Goal: Transaction & Acquisition: Purchase product/service

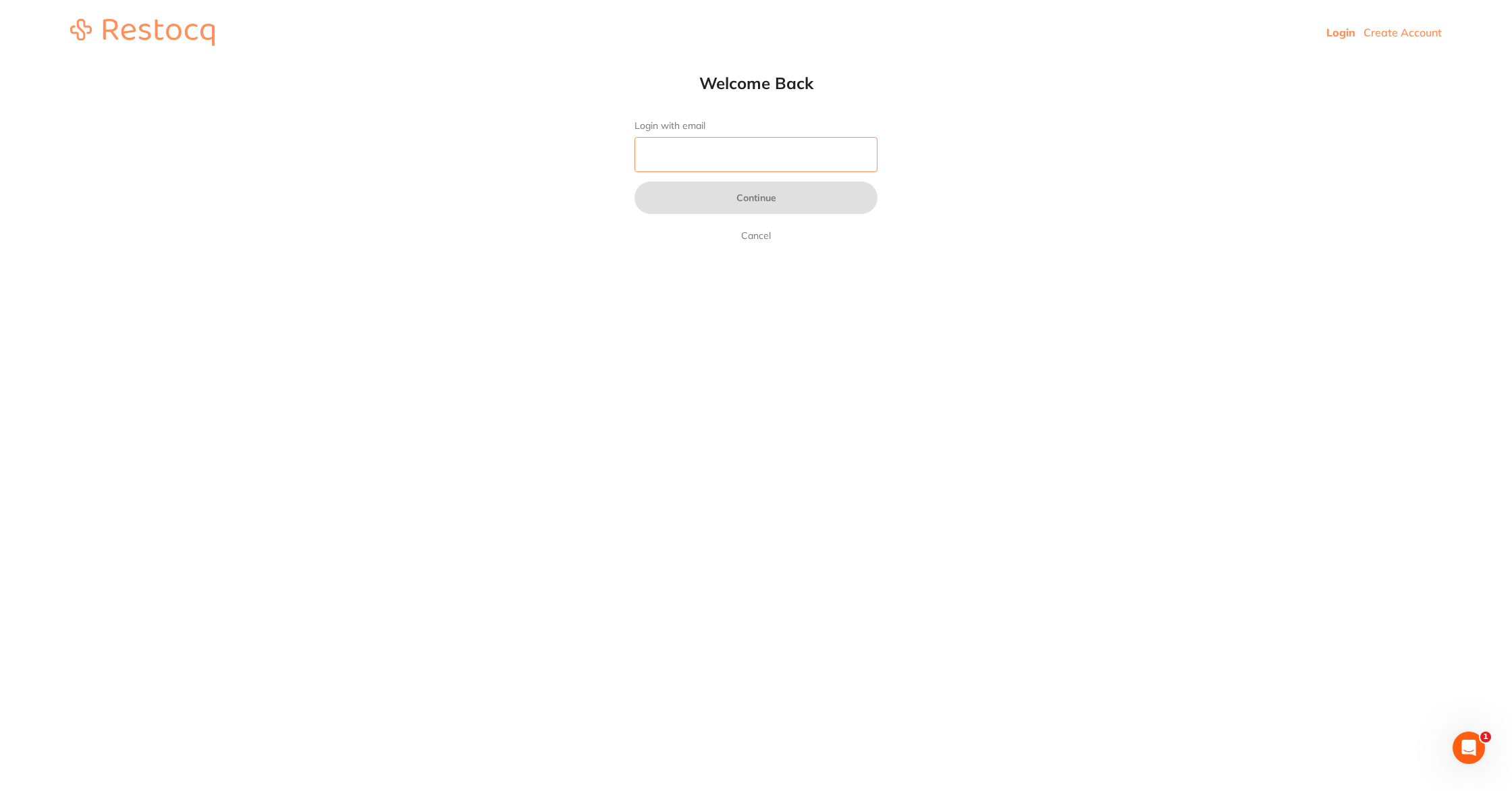
click at [675, 159] on input "Login with email" at bounding box center [756, 154] width 243 height 35
type input "[EMAIL_ADDRESS][DOMAIN_NAME]"
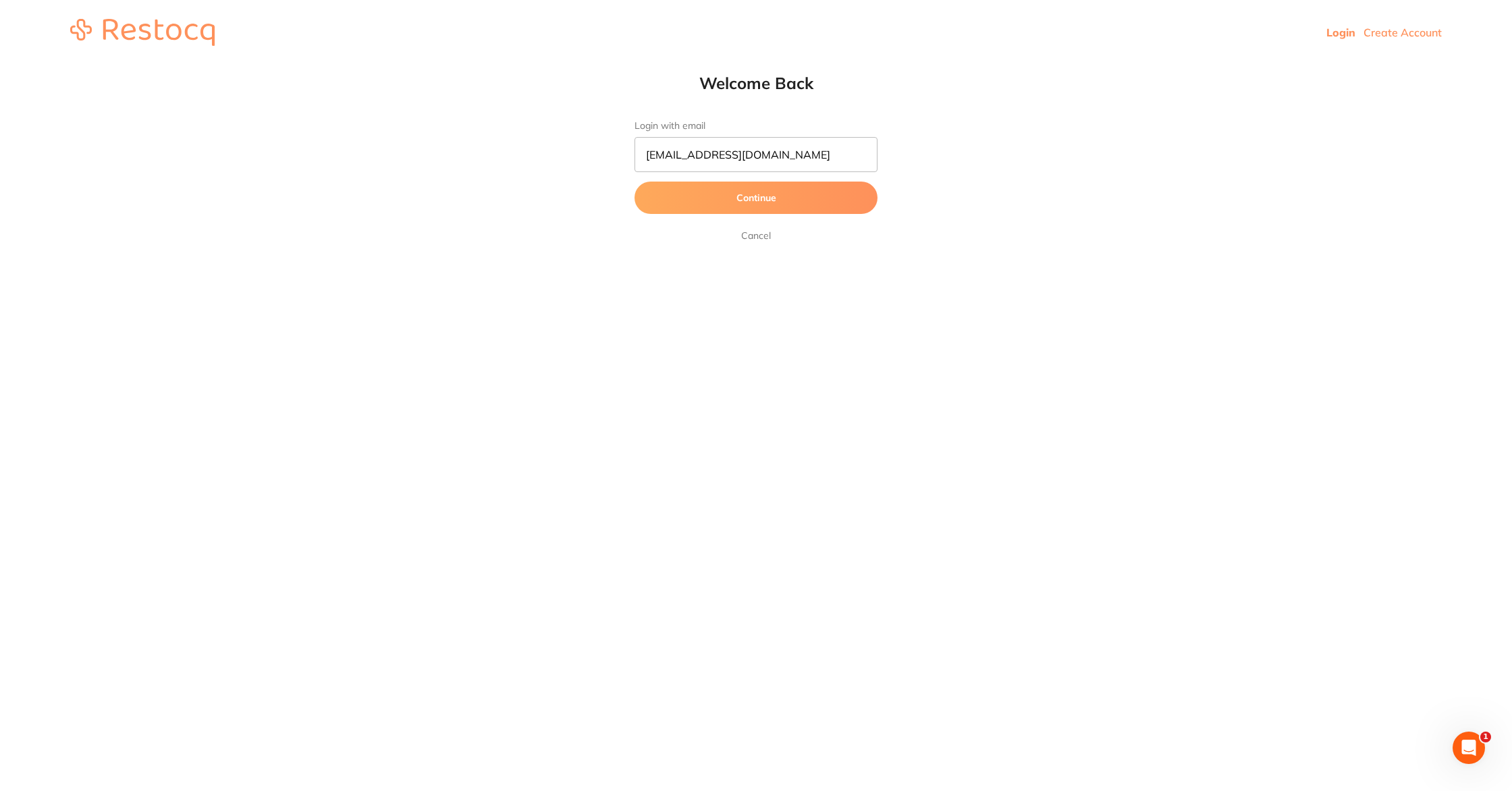
click at [751, 204] on button "Continue" at bounding box center [756, 198] width 243 height 32
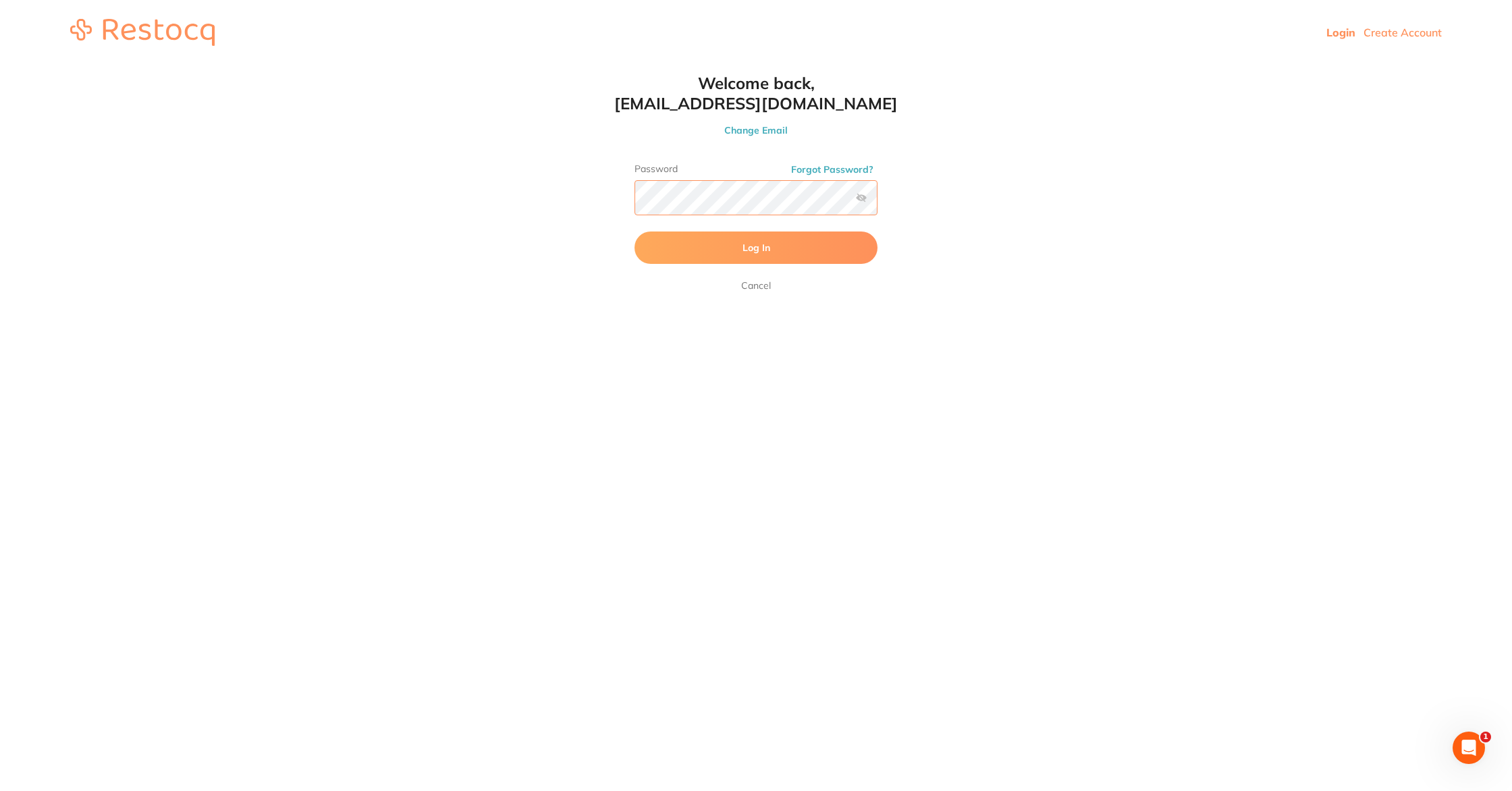
click at [634, 232] on button "Log In" at bounding box center [756, 247] width 243 height 32
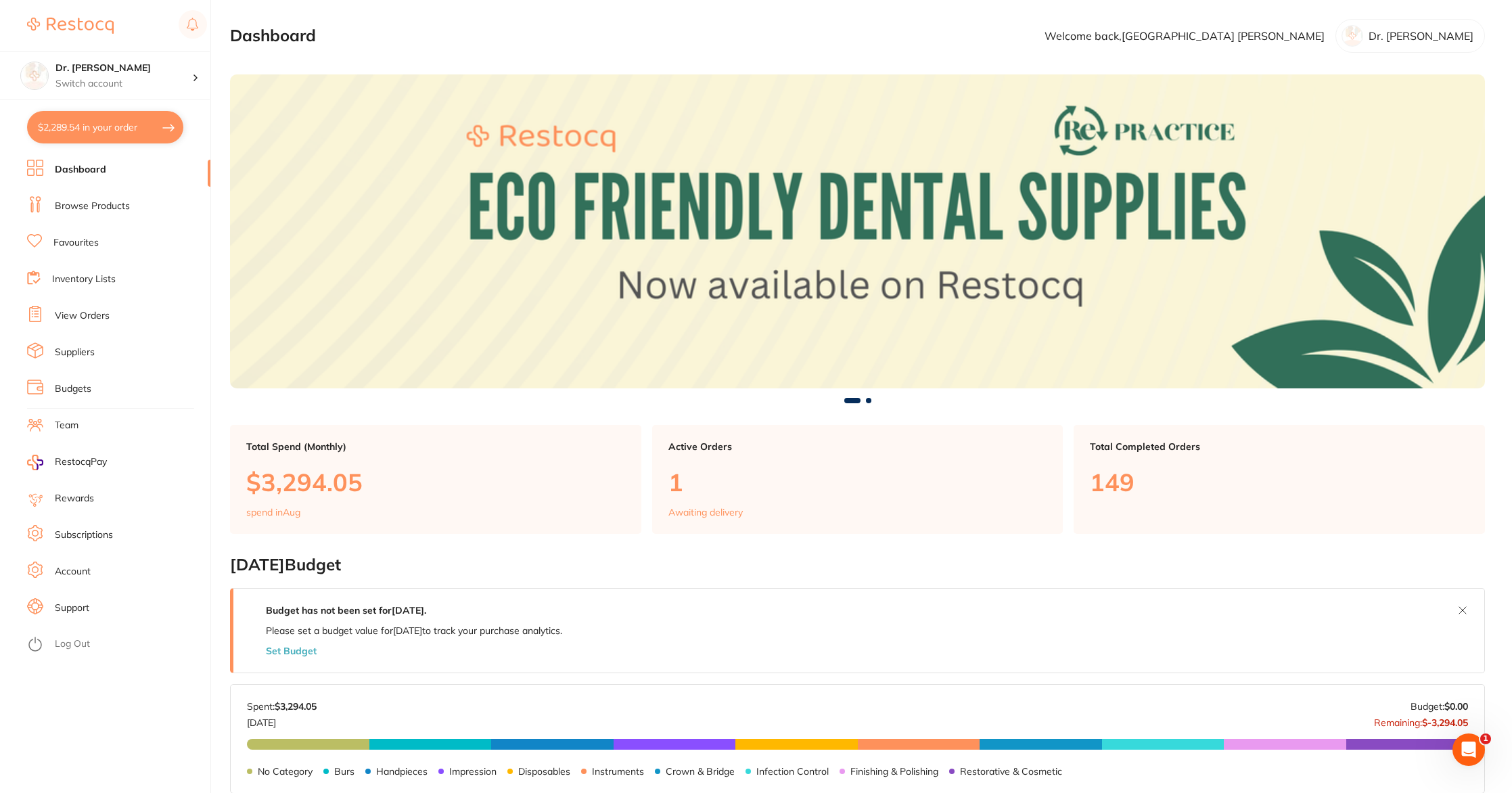
click at [74, 315] on link "View Orders" at bounding box center [82, 316] width 55 height 13
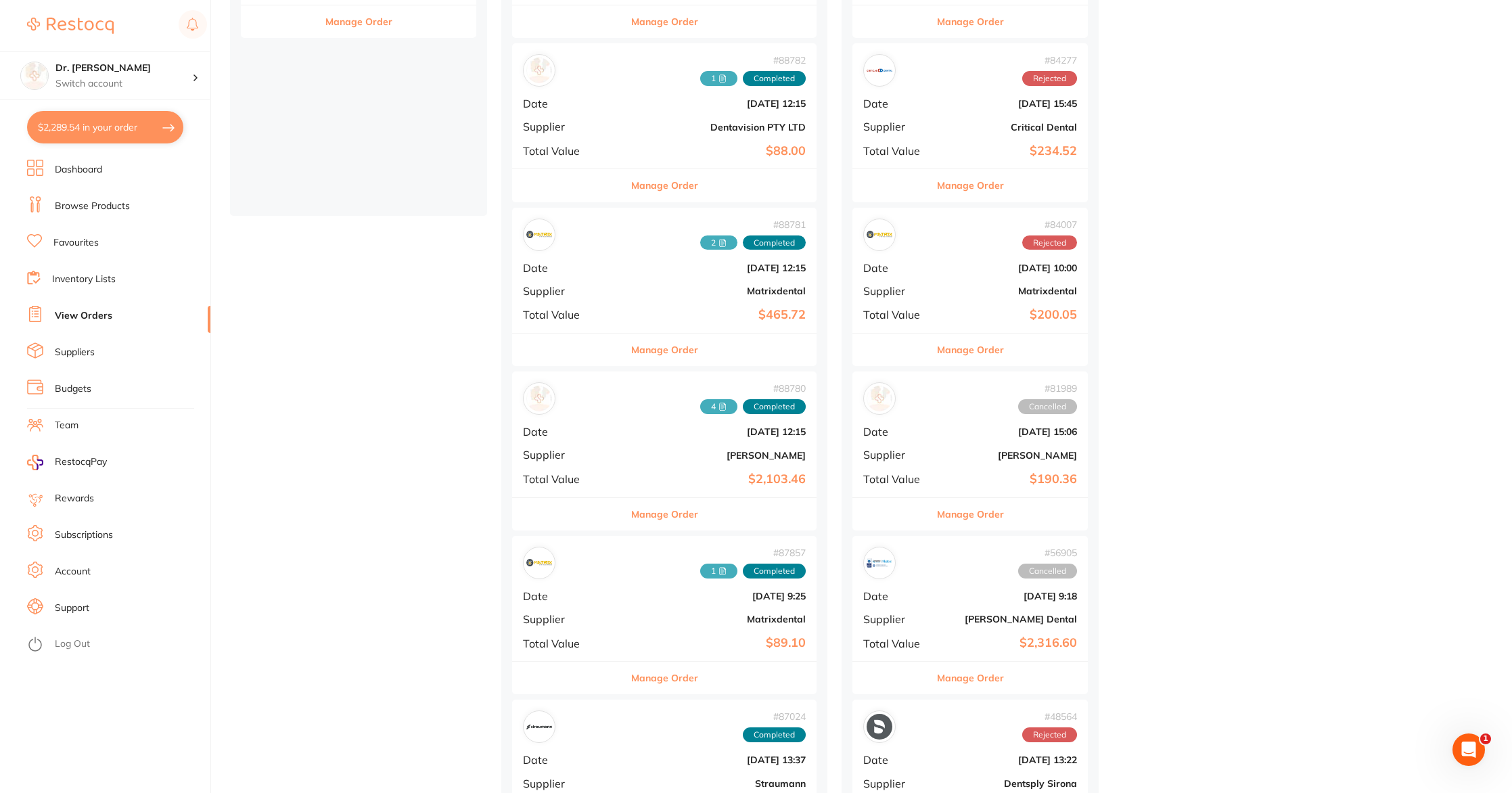
scroll to position [339, 0]
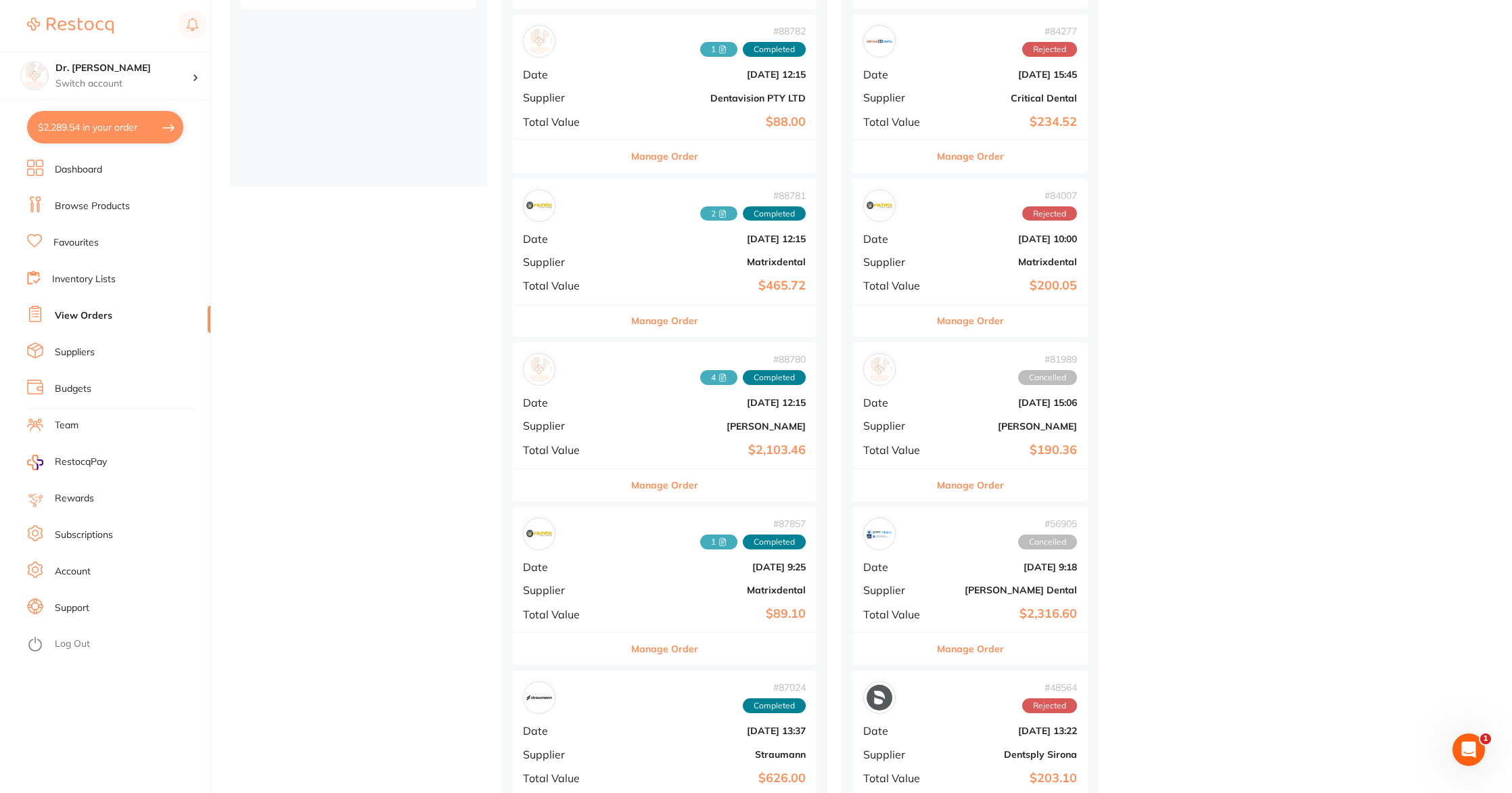
click at [553, 399] on span "Date" at bounding box center [568, 403] width 91 height 12
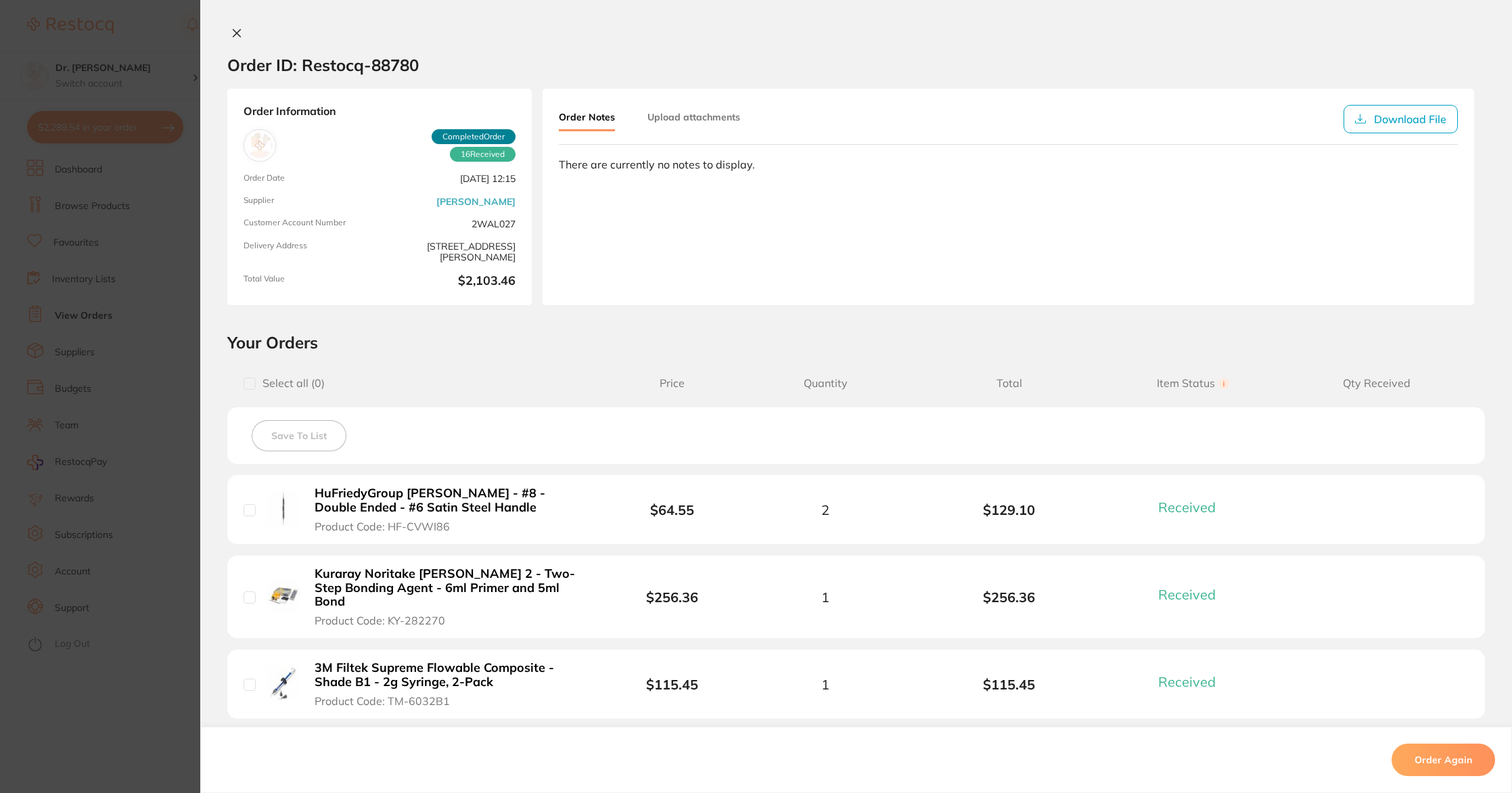
scroll to position [1, 0]
click at [239, 37] on button at bounding box center [236, 33] width 19 height 14
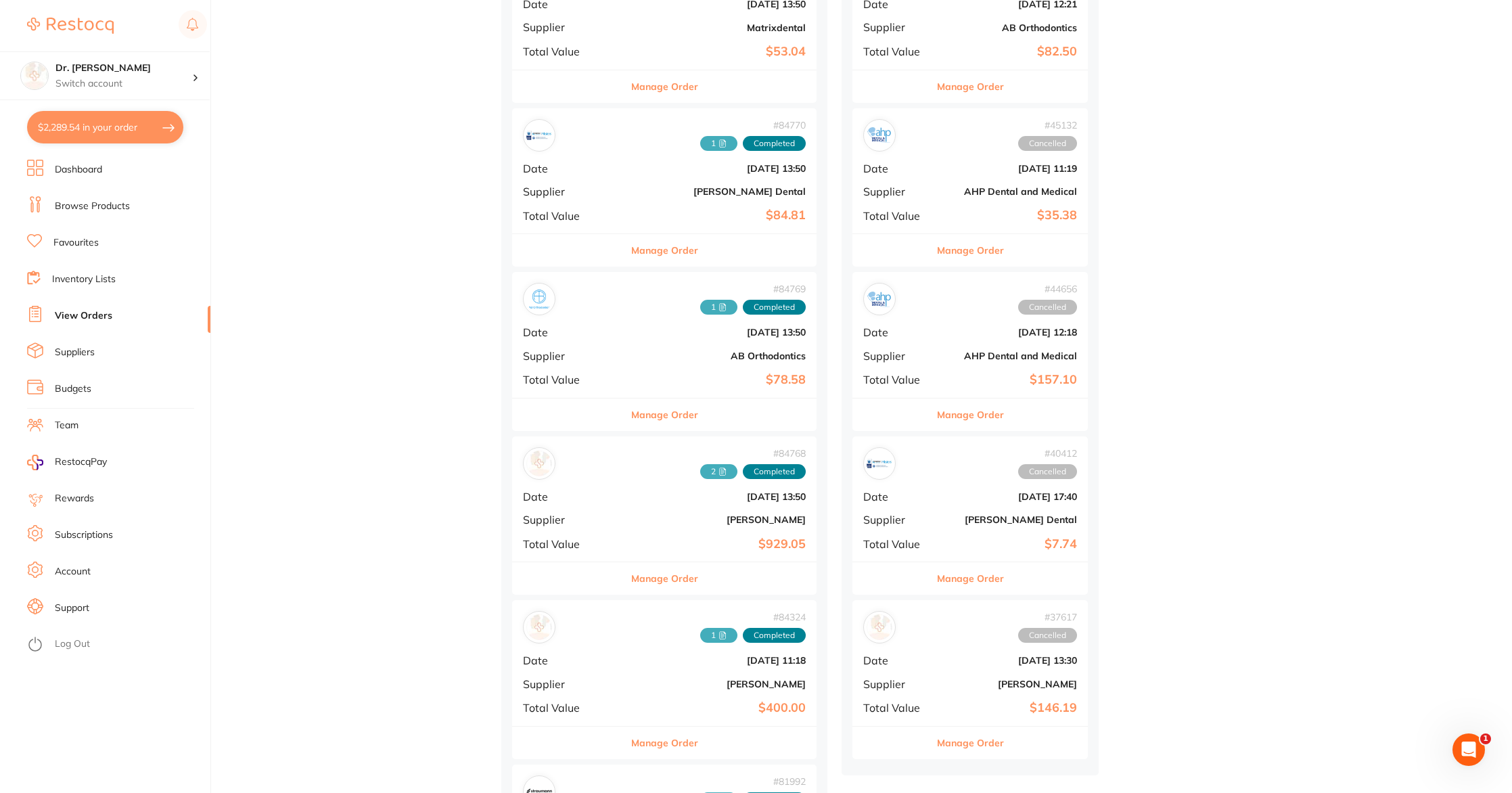
scroll to position [1892, 0]
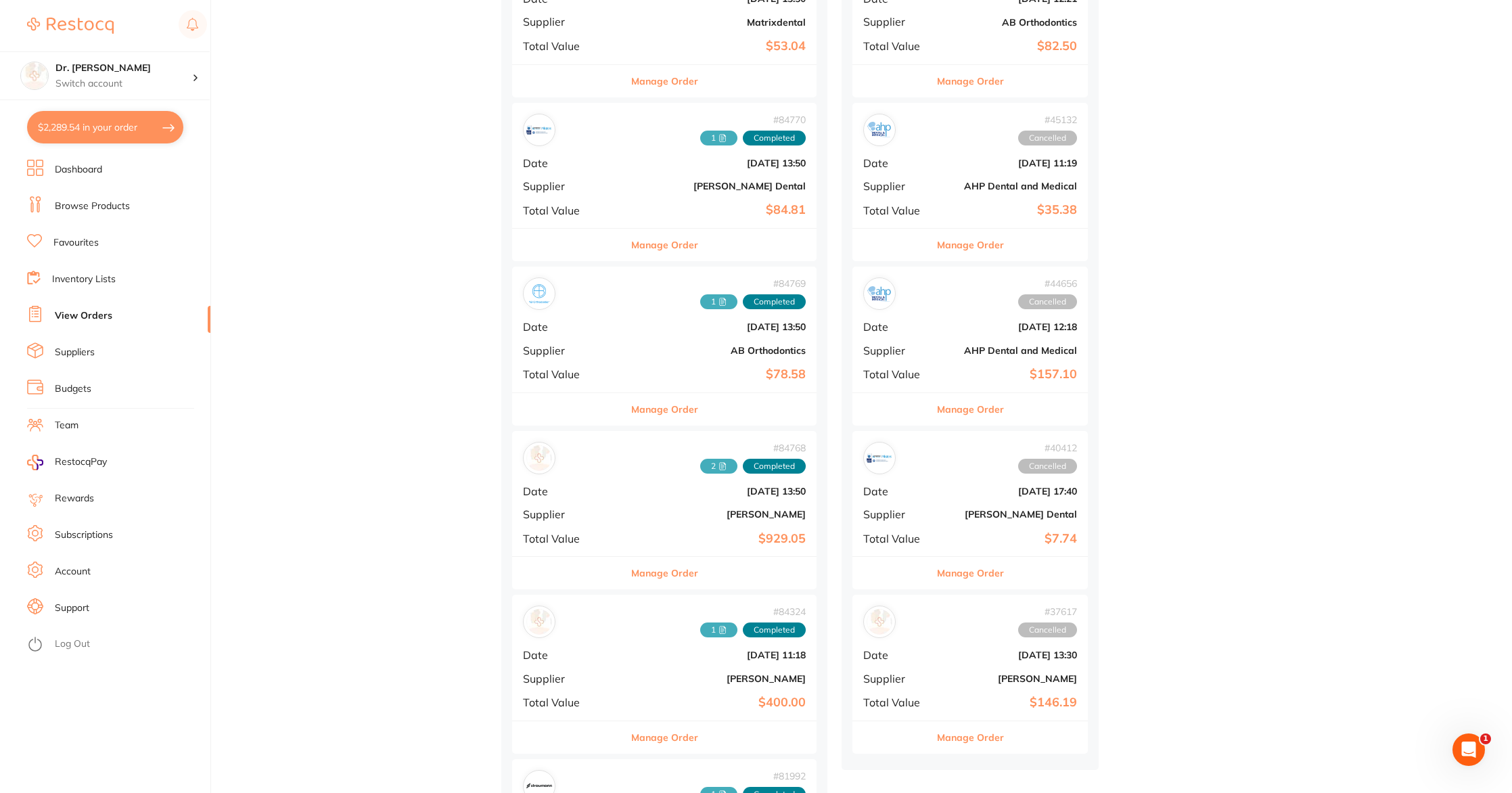
click at [625, 534] on b "$929.05" at bounding box center [716, 538] width 181 height 14
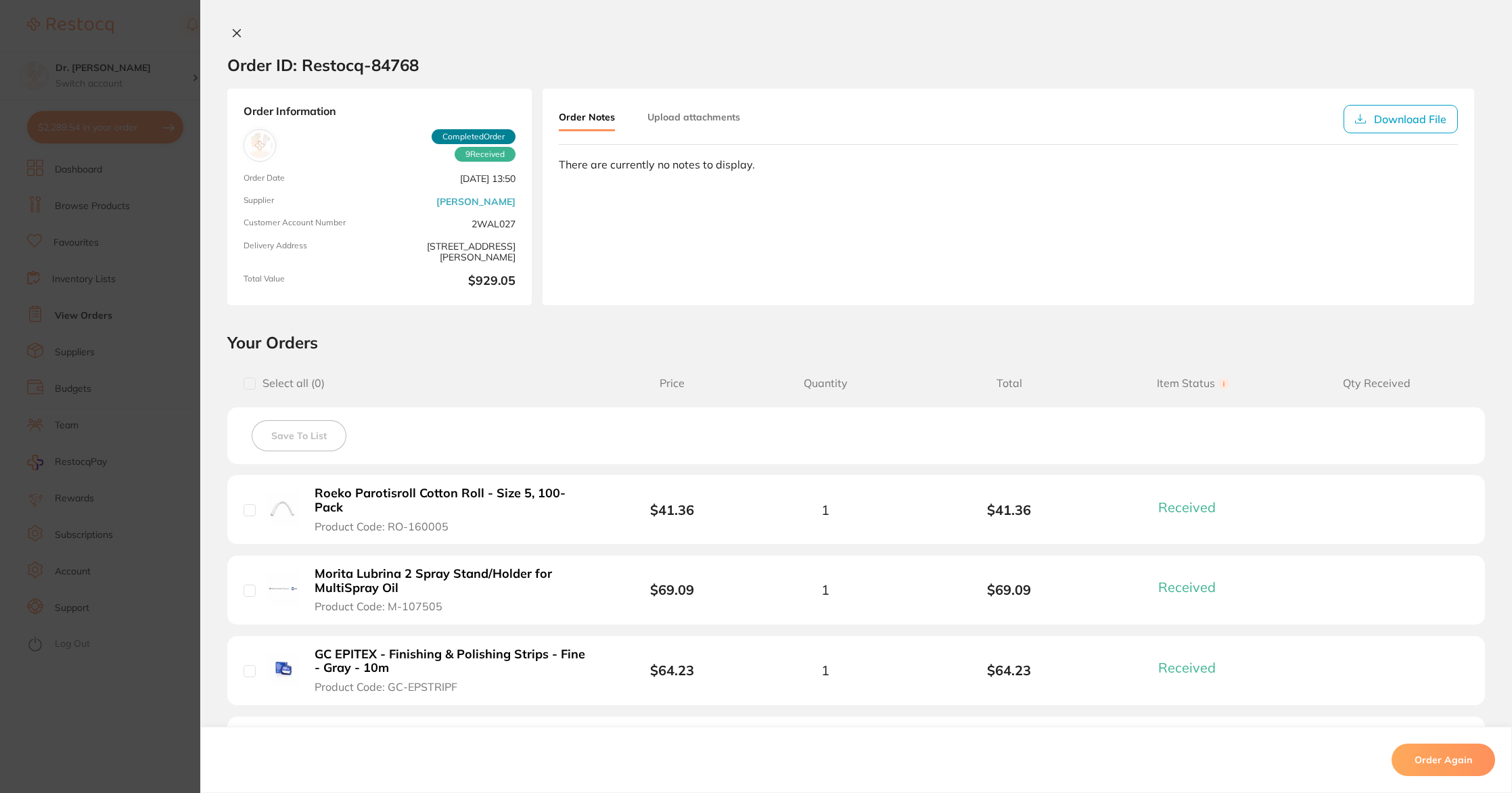
click at [668, 117] on button "Upload attachments" at bounding box center [693, 116] width 92 height 24
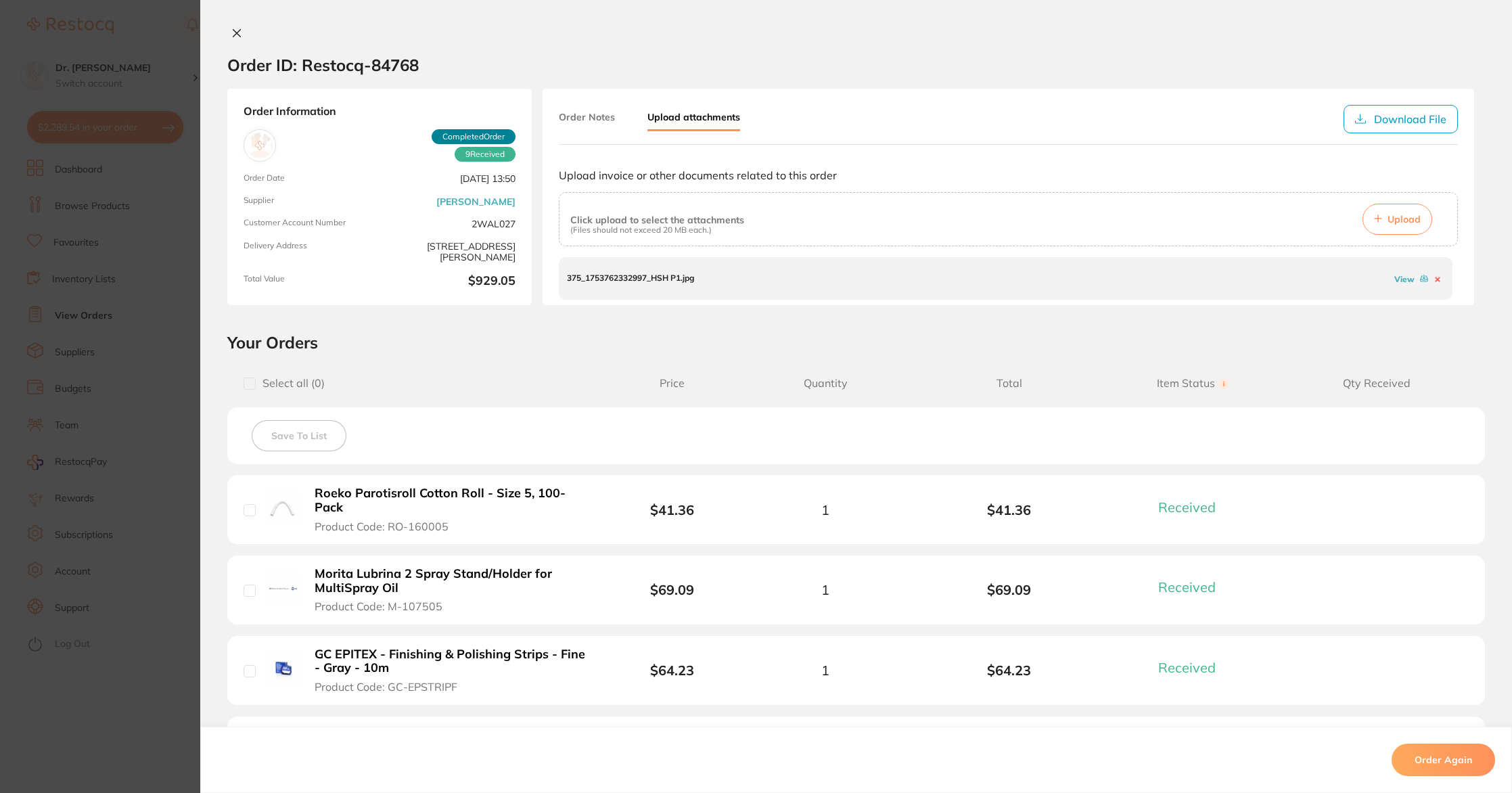
click at [634, 282] on p "375_1753762332997_HSH P1.jpg" at bounding box center [630, 278] width 127 height 9
click at [1399, 279] on link "View" at bounding box center [1405, 278] width 20 height 10
click at [231, 32] on icon at bounding box center [236, 32] width 11 height 11
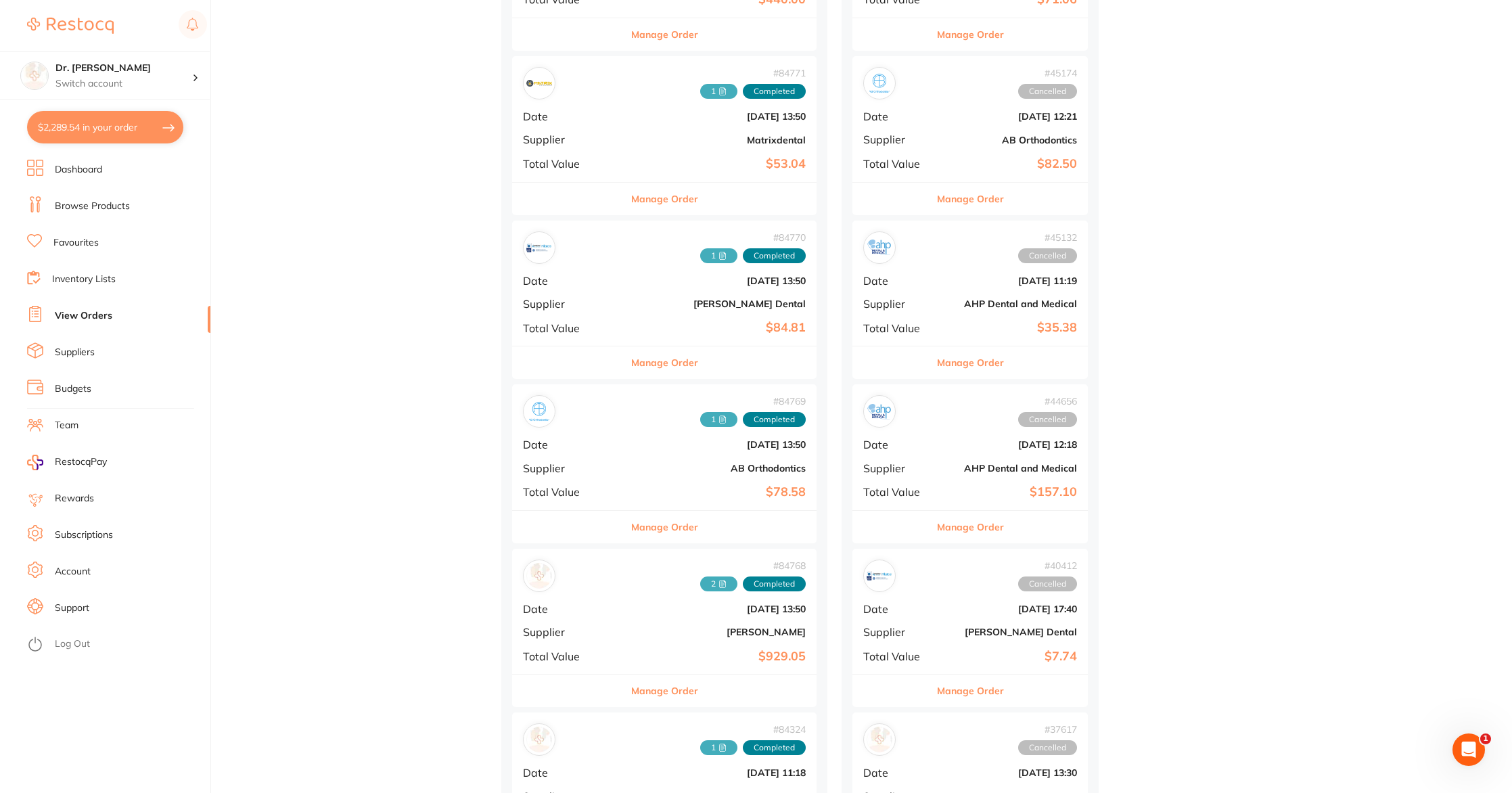
click at [80, 211] on link "Browse Products" at bounding box center [92, 206] width 75 height 13
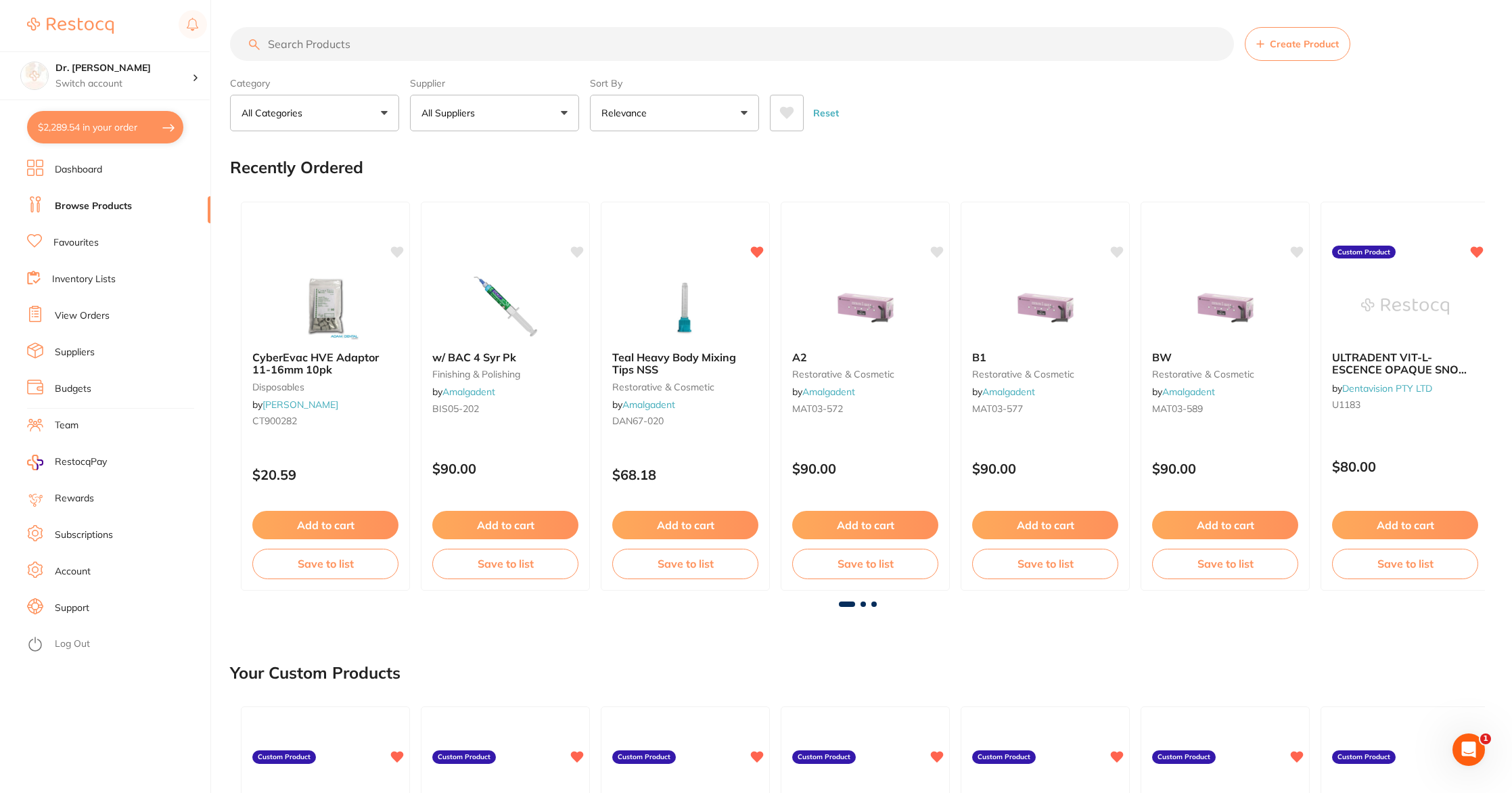
click at [392, 38] on input "search" at bounding box center [731, 44] width 1004 height 34
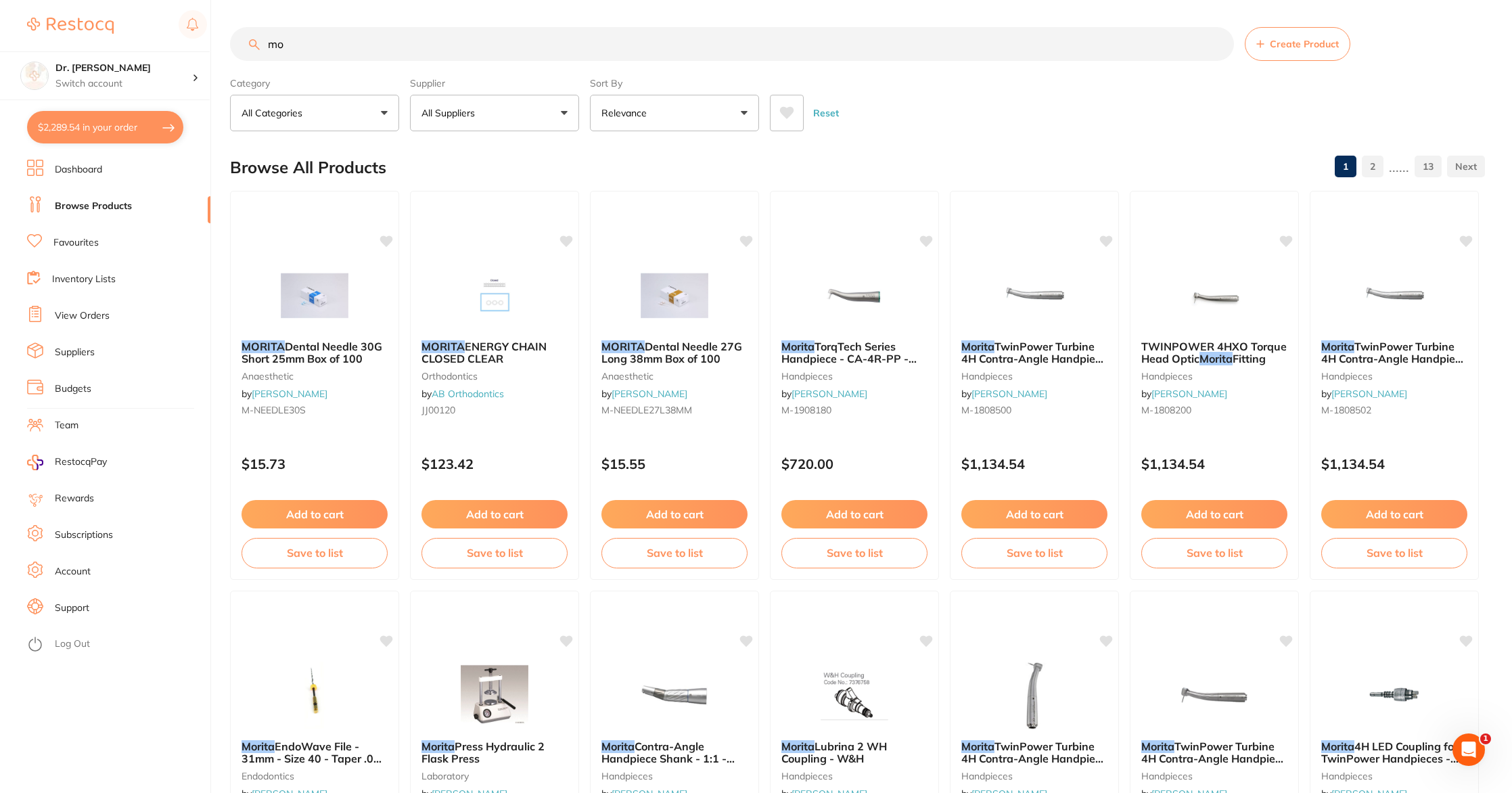
type input "m"
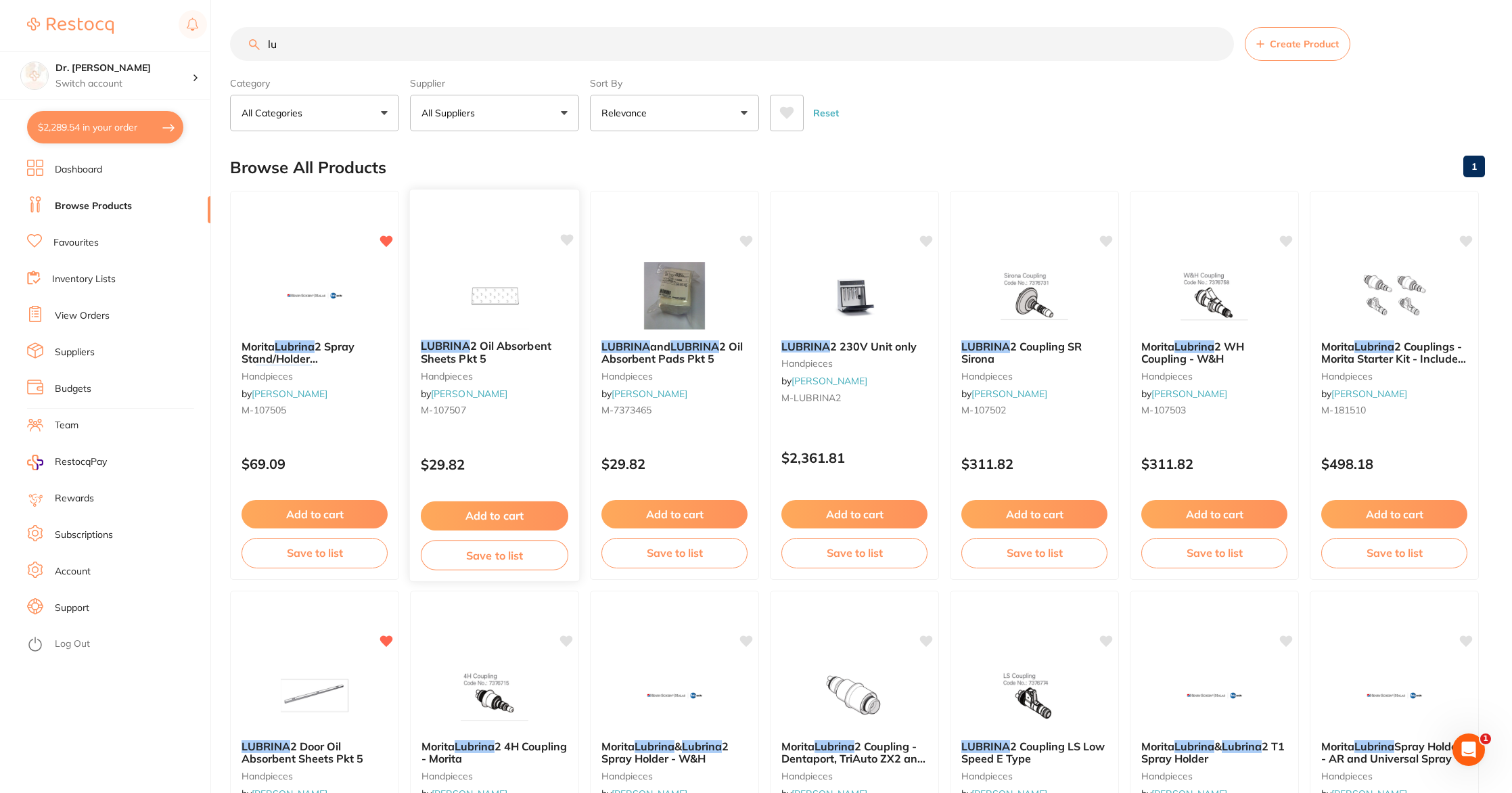
type input "l"
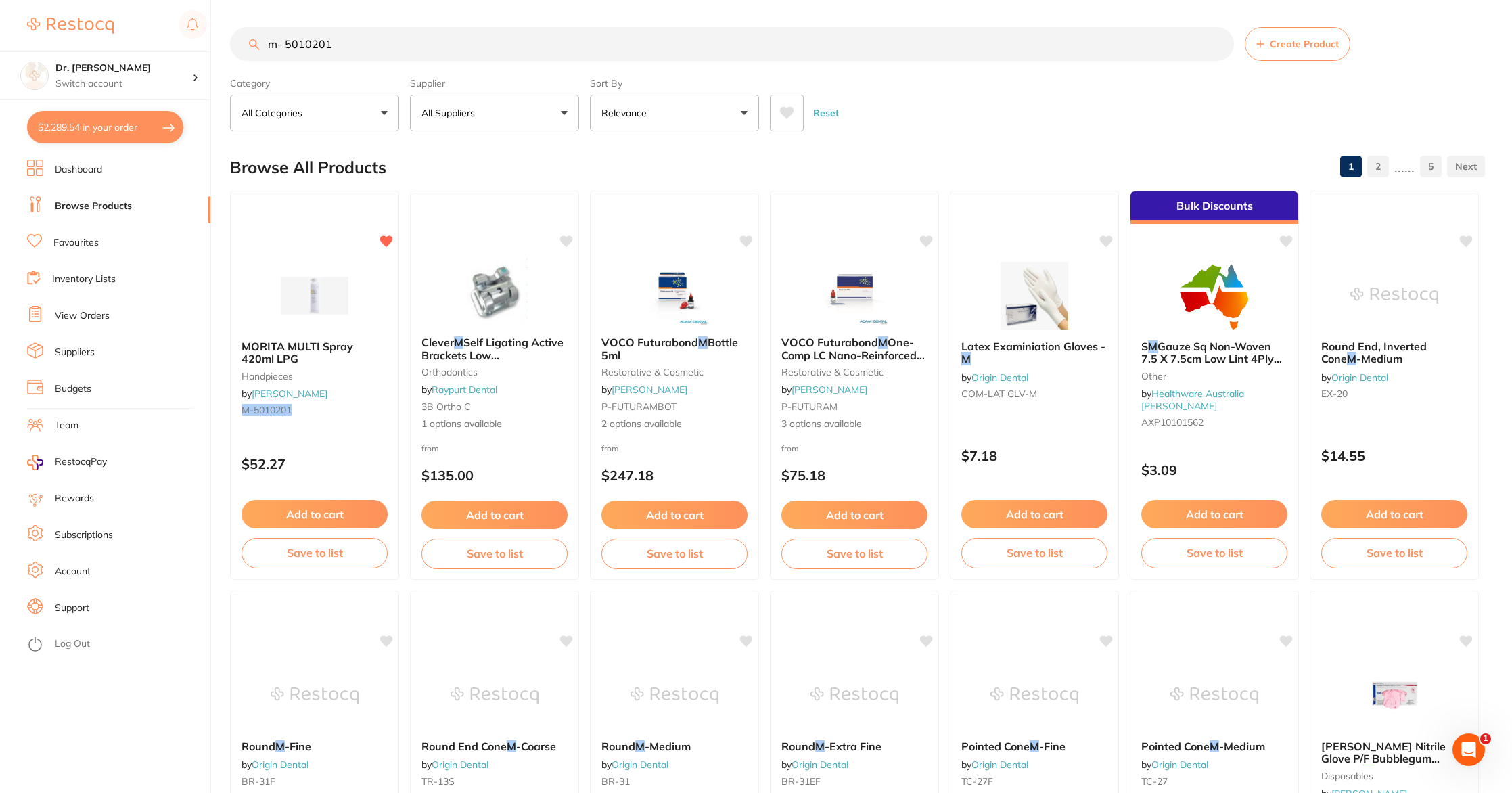
type input "m- 5010201"
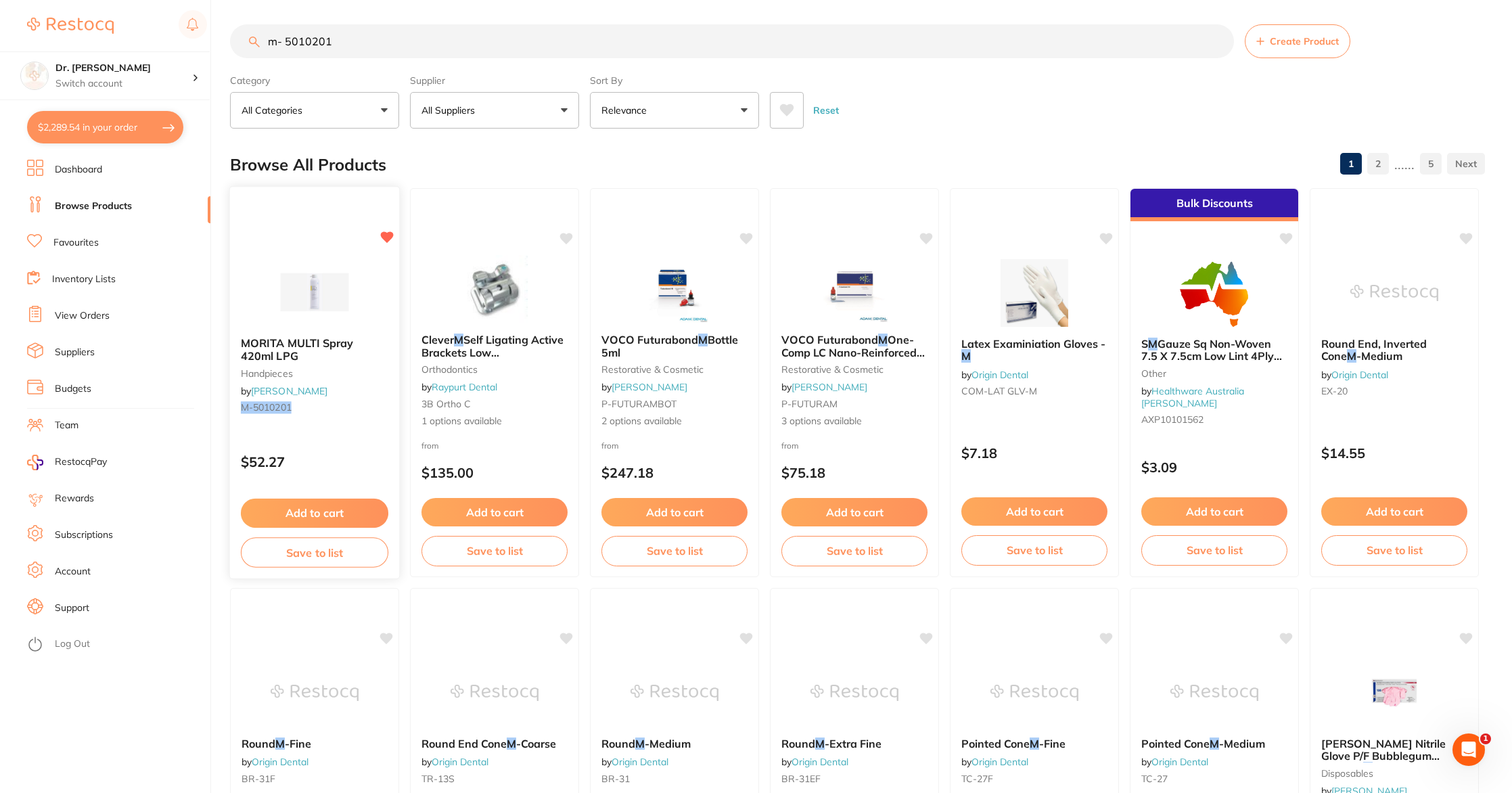
click at [320, 508] on button "Add to cart" at bounding box center [314, 513] width 147 height 29
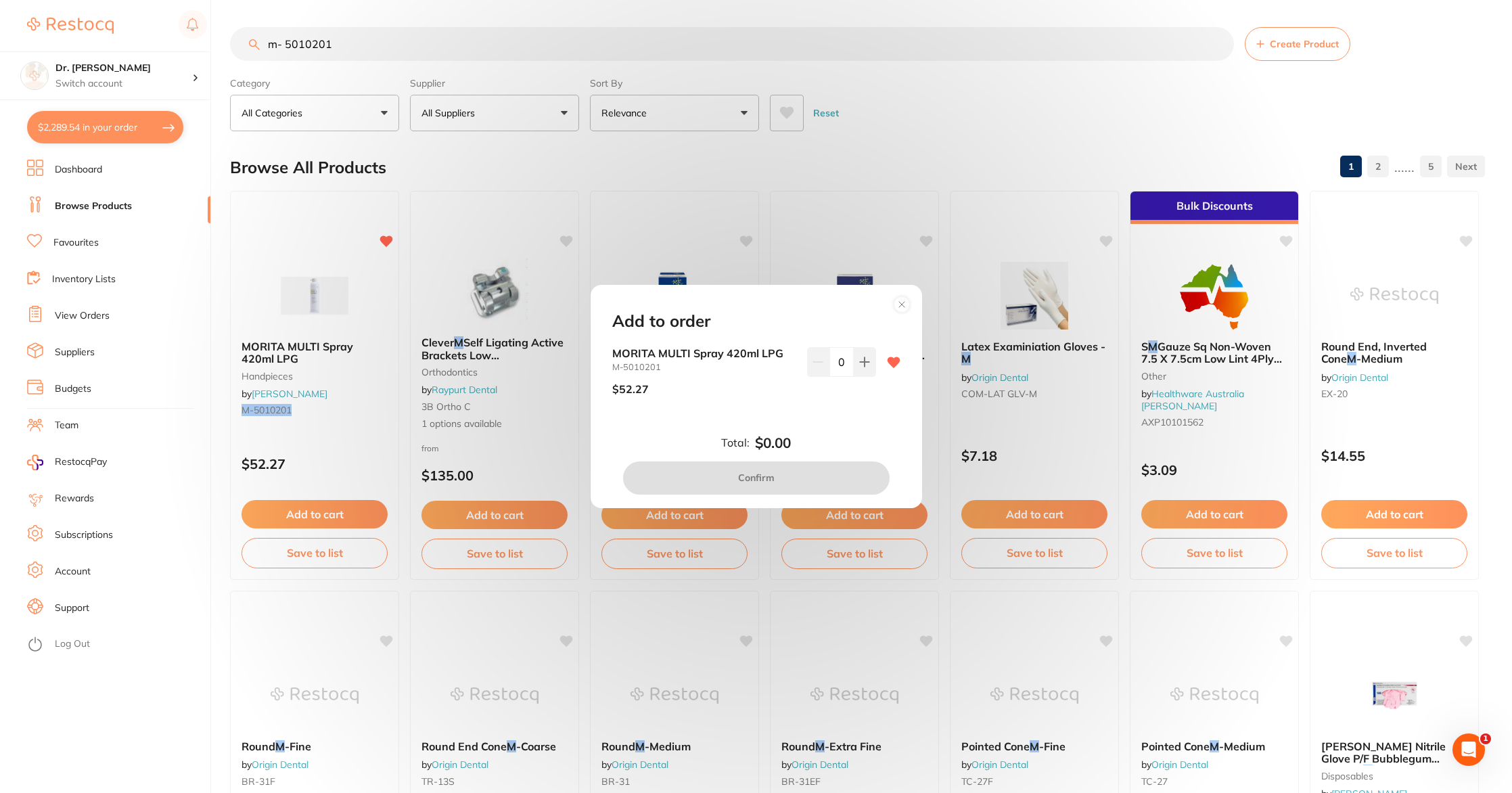
scroll to position [0, 0]
click at [861, 349] on button at bounding box center [865, 362] width 22 height 30
type input "1"
click at [766, 470] on button "Confirm" at bounding box center [756, 478] width 266 height 32
